Goal: Check status

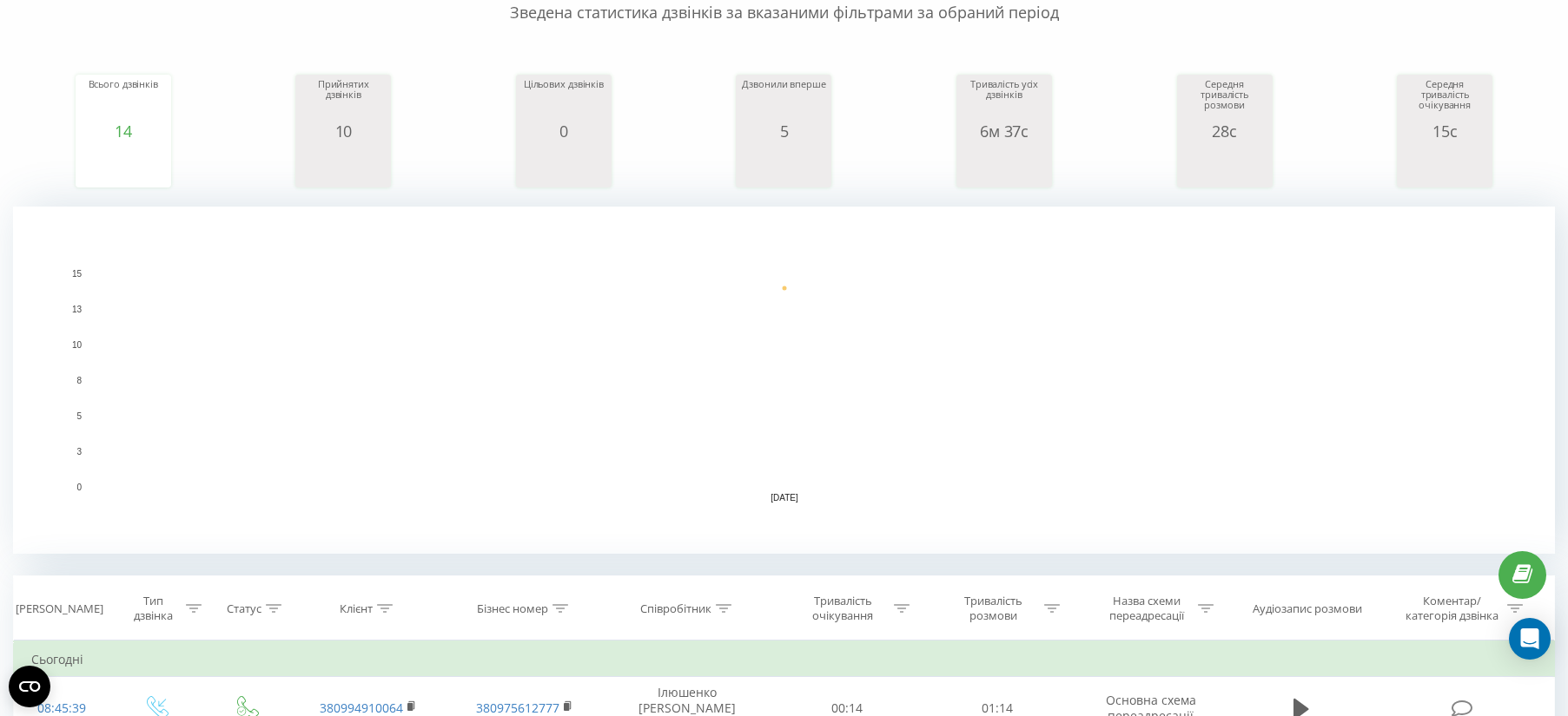
scroll to position [326, 0]
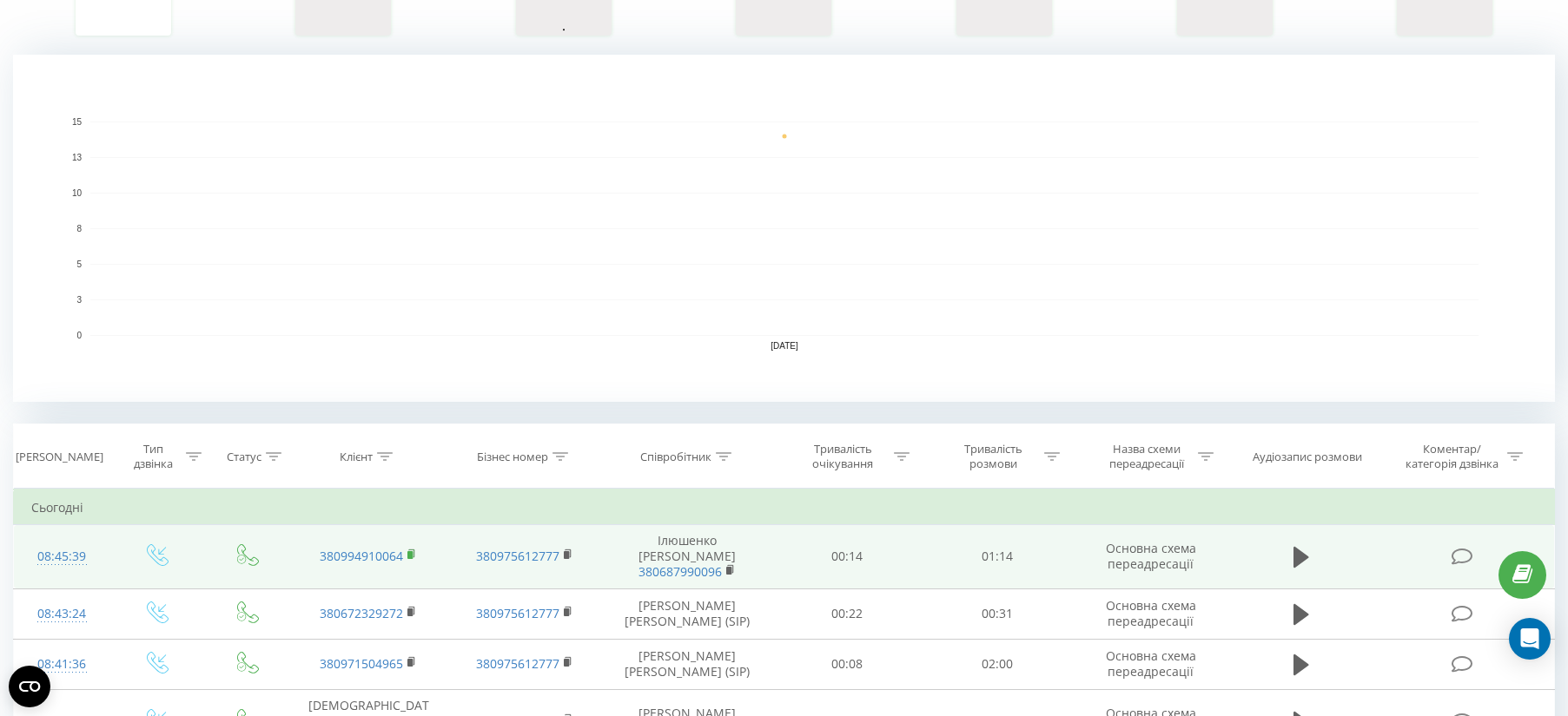
click at [411, 554] on rect at bounding box center [410, 555] width 5 height 8
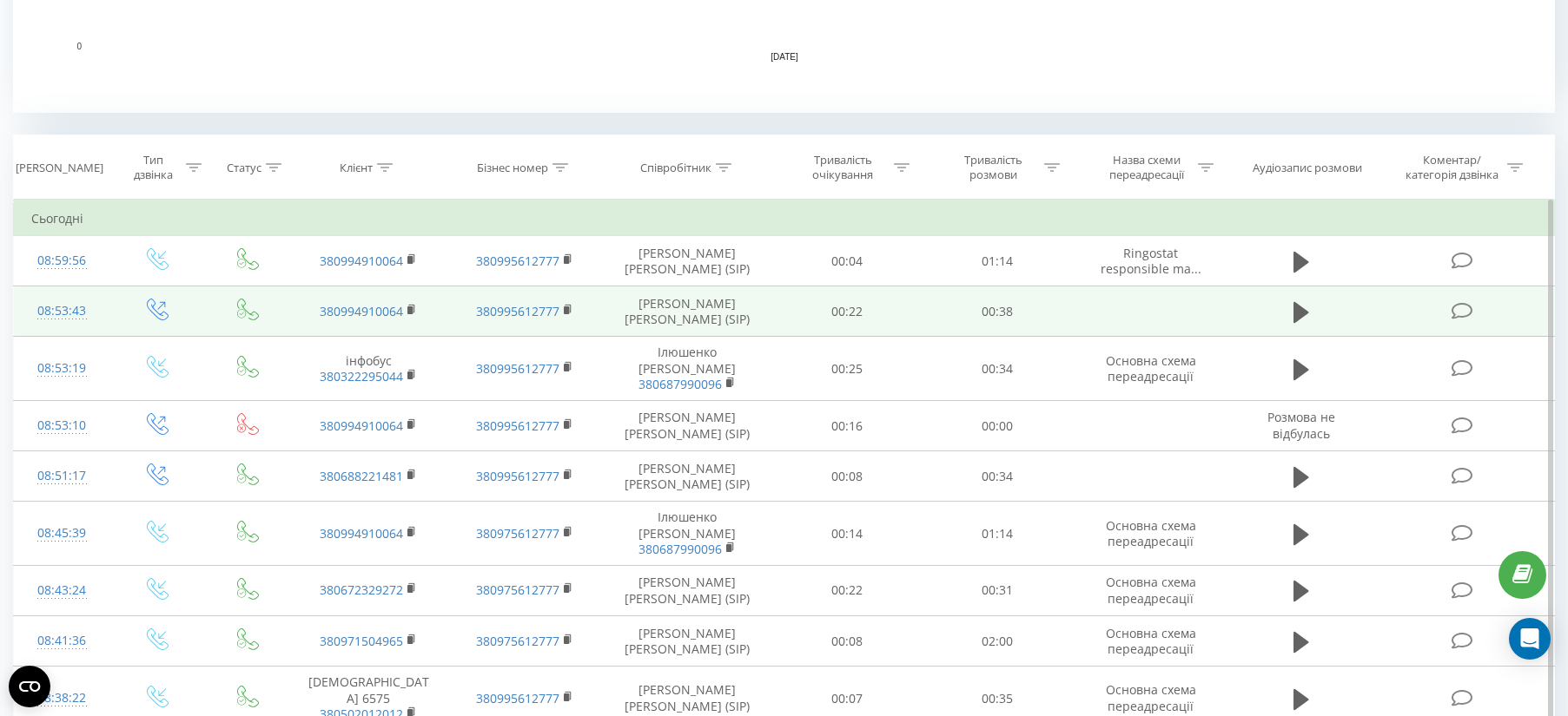
scroll to position [651, 0]
